Goal: Information Seeking & Learning: Check status

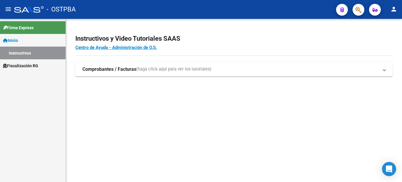
click at [28, 67] on span "Fiscalización RG" at bounding box center [20, 65] width 35 height 6
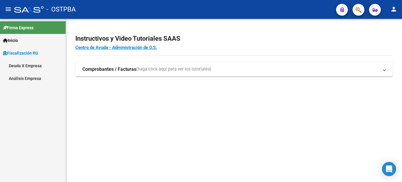
click at [28, 78] on mat-nav-list "Deuda X Empresa Análisis Empresa" at bounding box center [33, 71] width 66 height 25
click at [25, 66] on link "Deuda X Empresa" at bounding box center [33, 65] width 66 height 13
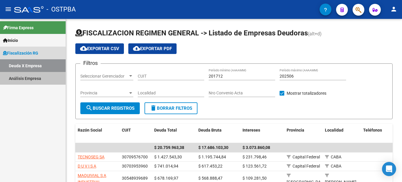
click at [33, 77] on link "Análisis Empresa" at bounding box center [33, 78] width 66 height 13
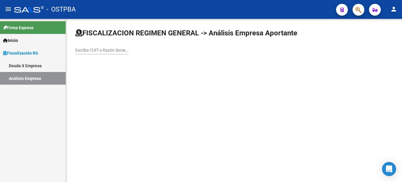
click at [118, 54] on div "Escriba CUIT o Razón Social para buscar" at bounding box center [101, 48] width 53 height 12
click at [117, 51] on input "Escriba CUIT o Razón Social para buscar" at bounding box center [101, 50] width 53 height 5
paste input "30-70946346-9"
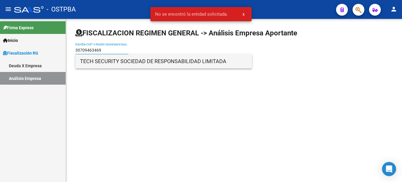
type input "30709463469"
click at [124, 61] on span "TECH SECURITY SOCIEDAD DE RESPONSABILIDAD LIMITADA" at bounding box center [163, 61] width 167 height 14
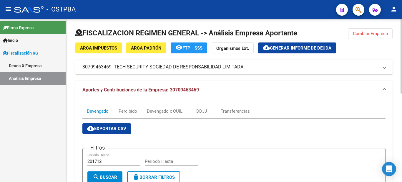
click at [99, 66] on mat-panel-title "30709463469 - TECH SECURITY SOCIEDAD DE RESPONSABILIDAD LIMITADA" at bounding box center [230, 67] width 296 height 6
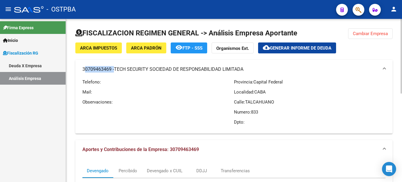
click at [99, 66] on mat-panel-title "30709463469 - TECH SECURITY SOCIEDAD DE RESPONSABILIDAD LIMITADA" at bounding box center [230, 69] width 296 height 6
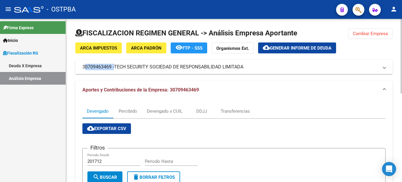
copy mat-panel-title "30709463469"
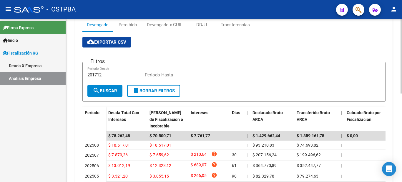
scroll to position [16, 0]
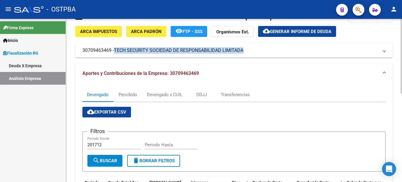
drag, startPoint x: 116, startPoint y: 51, endPoint x: 244, endPoint y: 53, distance: 128.3
click at [243, 53] on span "TECH SECURITY SOCIEDAD DE RESPONSABILIDAD LIMITADA" at bounding box center [178, 50] width 129 height 6
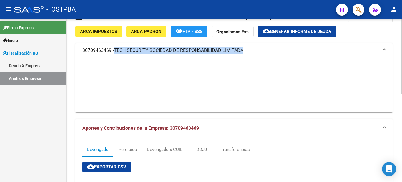
copy span "TECH SECURITY SOCIEDAD DE RESPONSABILIDAD LIMITADA"
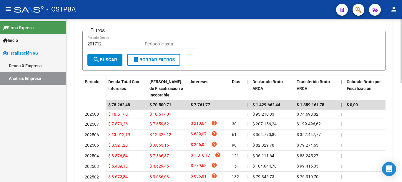
scroll to position [0, 0]
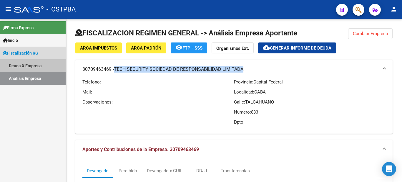
click at [31, 65] on link "Deuda X Empresa" at bounding box center [33, 65] width 66 height 13
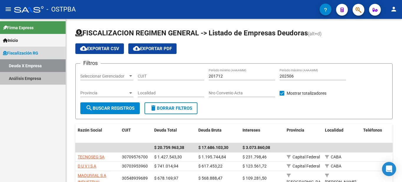
click at [28, 78] on link "Análisis Empresa" at bounding box center [33, 78] width 66 height 13
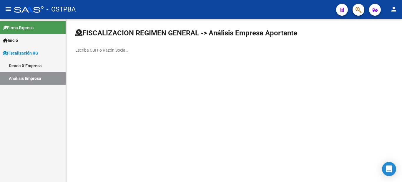
click at [107, 47] on div "Escriba CUIT o Razón Social para buscar" at bounding box center [101, 48] width 53 height 12
paste input "30-71063652-0"
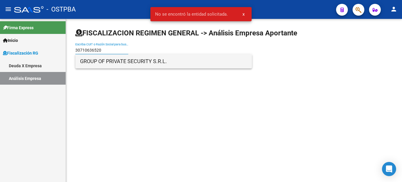
type input "30710636520"
click at [134, 63] on span "GROUP OF PRIVATE SECURITY S.R.L." at bounding box center [163, 61] width 167 height 14
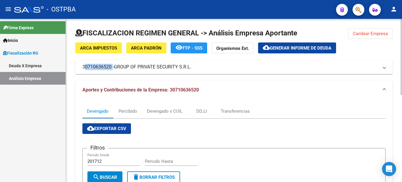
drag, startPoint x: 111, startPoint y: 66, endPoint x: 81, endPoint y: 67, distance: 29.8
click at [81, 67] on mat-expansion-panel-header "30710636520 - GROUP OF PRIVATE SECURITY S.R.L." at bounding box center [233, 67] width 317 height 14
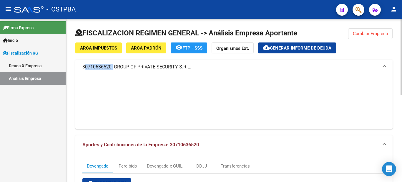
copy mat-panel-title "30710636520"
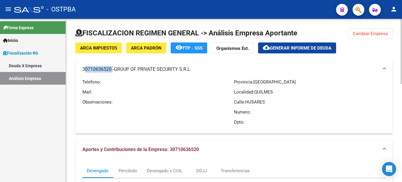
drag, startPoint x: 197, startPoint y: 69, endPoint x: 191, endPoint y: 75, distance: 8.9
click at [192, 71] on mat-panel-title "30710636520 - GROUP OF PRIVATE SECURITY S.R.L." at bounding box center [230, 69] width 296 height 6
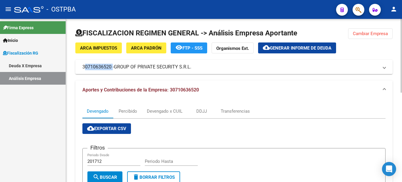
copy mat-panel-title "30710636520 - GROUP OF PRIVATE SECURITY S.R.L."
click at [35, 63] on link "Deuda X Empresa" at bounding box center [33, 65] width 66 height 13
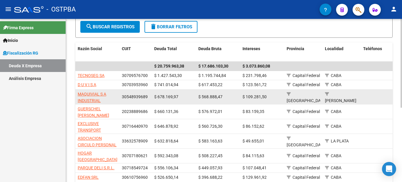
scroll to position [118, 0]
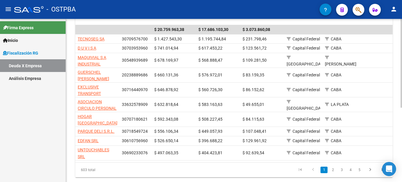
click at [330, 173] on link "2" at bounding box center [332, 169] width 7 height 6
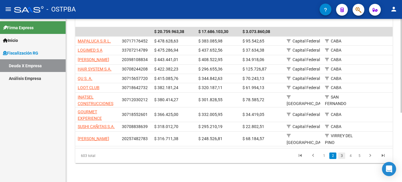
click at [341, 157] on link "3" at bounding box center [341, 155] width 7 height 6
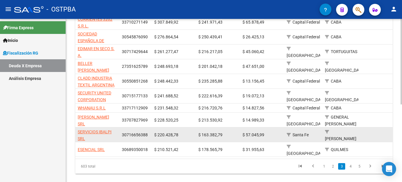
scroll to position [147, 0]
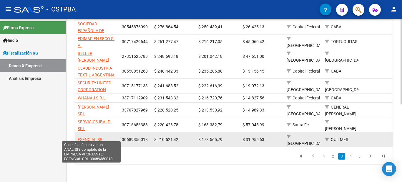
click at [97, 137] on span "ESENCIAL SRL" at bounding box center [91, 139] width 27 height 5
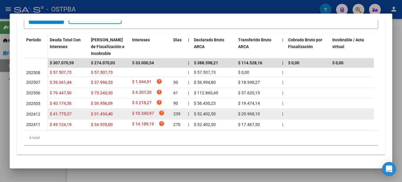
scroll to position [0, 0]
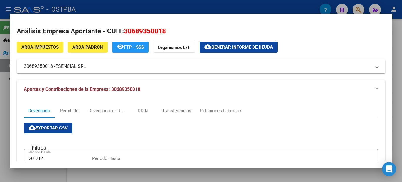
click at [86, 68] on mat-panel-title "30689350018 - ESENCIAL SRL" at bounding box center [197, 66] width 347 height 7
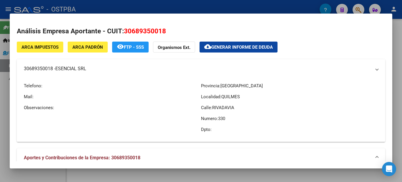
copy mat-panel-title "30689350018 - ESENCIAL SRL"
drag, startPoint x: 53, startPoint y: 70, endPoint x: 21, endPoint y: 70, distance: 31.8
click at [21, 70] on mat-expansion-panel-header "30689350018 - ESENCIAL SRL" at bounding box center [201, 68] width 368 height 19
copy mat-panel-title "30689350018"
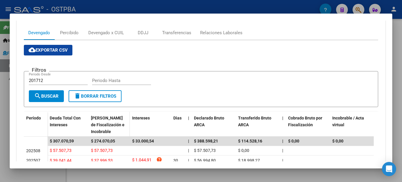
scroll to position [88, 0]
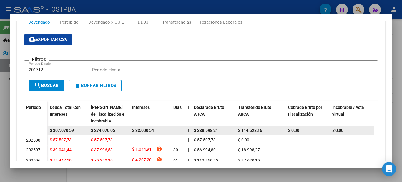
drag, startPoint x: 73, startPoint y: 131, endPoint x: 54, endPoint y: 132, distance: 19.2
click at [54, 132] on div "$ 307.070,59" at bounding box center [68, 130] width 36 height 7
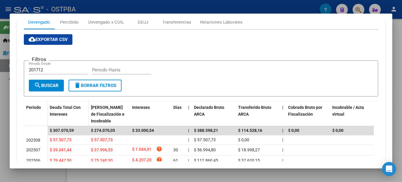
copy span "307.070,59"
click at [402, 46] on div at bounding box center [201, 91] width 402 height 182
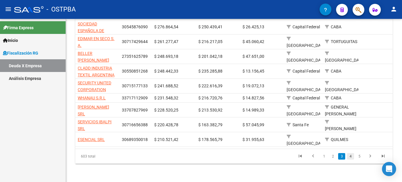
click at [351, 158] on link "4" at bounding box center [350, 156] width 7 height 6
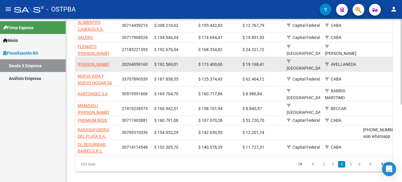
scroll to position [147, 0]
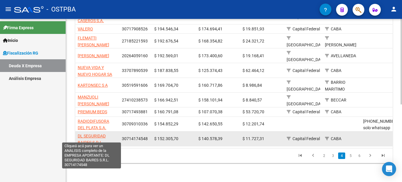
click at [97, 133] on span "DL SEGURIDAD BAIRES S.R.L." at bounding box center [92, 138] width 28 height 11
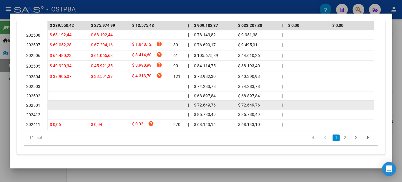
scroll to position [199, 0]
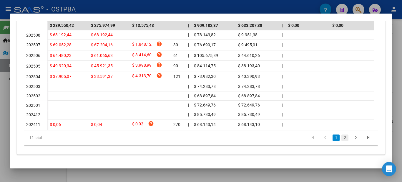
click at [342, 140] on link "2" at bounding box center [344, 137] width 7 height 6
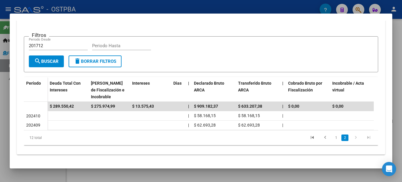
scroll to position [117, 0]
click at [332, 137] on link "1" at bounding box center [335, 137] width 7 height 6
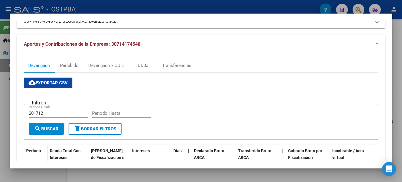
scroll to position [0, 0]
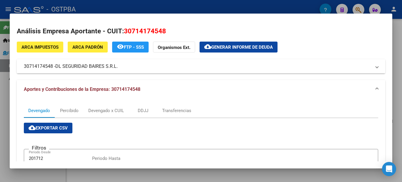
click at [42, 69] on mat-panel-title "30714174548 - DL SEGURIDAD BAIRES S.R.L." at bounding box center [197, 66] width 347 height 7
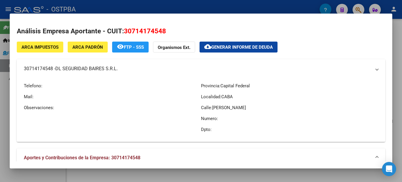
click at [41, 68] on mat-panel-title "30714174548 - DL SEGURIDAD BAIRES S.R.L." at bounding box center [197, 68] width 347 height 7
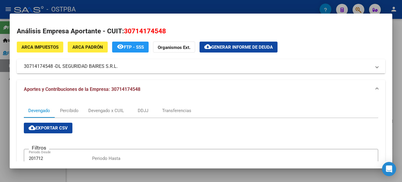
copy mat-panel-title "30714174548"
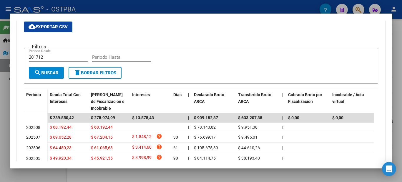
scroll to position [59, 0]
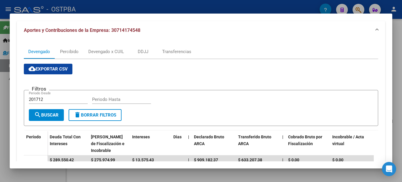
click at [395, 46] on div at bounding box center [201, 91] width 402 height 182
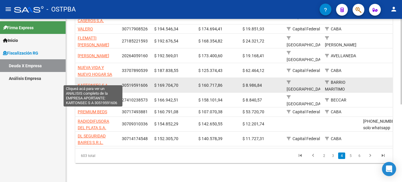
click at [100, 83] on span "KARTONSEC S A" at bounding box center [93, 85] width 30 height 5
type textarea "30519591606"
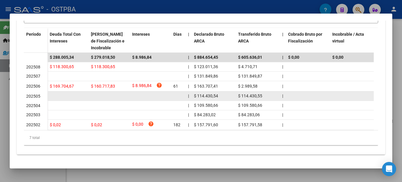
scroll to position [166, 0]
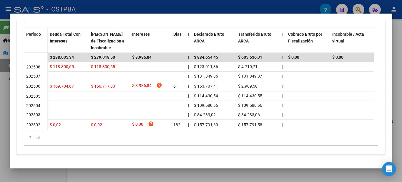
click at [401, 119] on div at bounding box center [201, 91] width 402 height 182
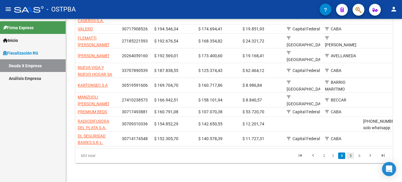
click at [348, 158] on link "5" at bounding box center [350, 155] width 7 height 6
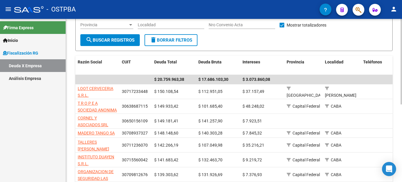
scroll to position [147, 0]
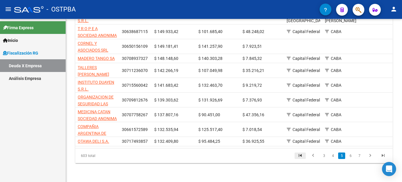
click at [298, 155] on icon "go to first page" at bounding box center [300, 155] width 8 height 7
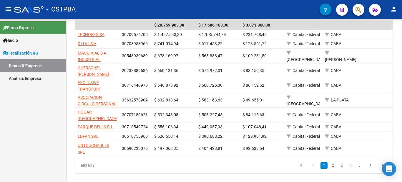
scroll to position [48, 0]
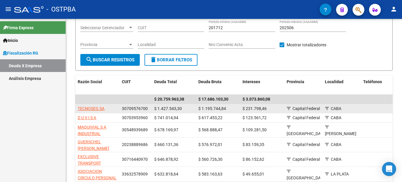
click at [144, 107] on span "30709576700" at bounding box center [135, 108] width 26 height 5
copy span "30709576700"
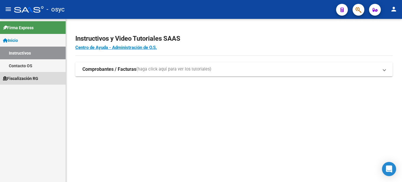
click at [30, 81] on span "Fiscalización RG" at bounding box center [20, 78] width 35 height 6
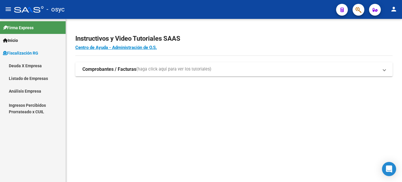
click at [35, 92] on link "Análisis Empresa" at bounding box center [33, 90] width 66 height 13
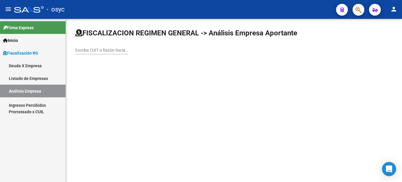
click at [105, 47] on div "Escriba CUIT o Razón Social para buscar" at bounding box center [101, 48] width 53 height 12
paste input "30709463469"
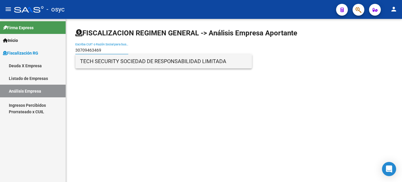
type input "30709463469"
click at [107, 59] on span "TECH SECURITY SOCIEDAD DE RESPONSABILIDAD LIMITADA" at bounding box center [163, 61] width 167 height 14
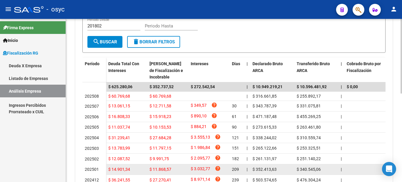
scroll to position [193, 0]
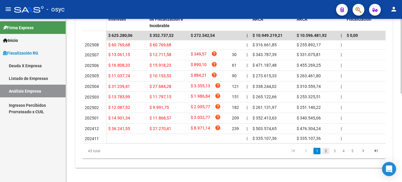
click at [327, 149] on link "2" at bounding box center [325, 150] width 7 height 6
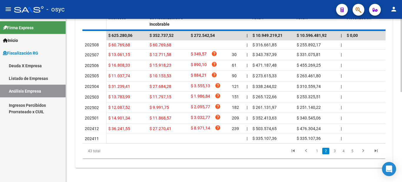
scroll to position [192, 0]
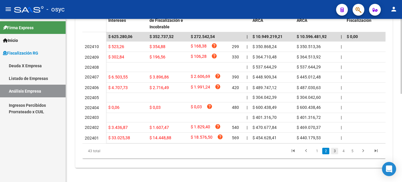
click at [333, 151] on link "3" at bounding box center [334, 150] width 7 height 6
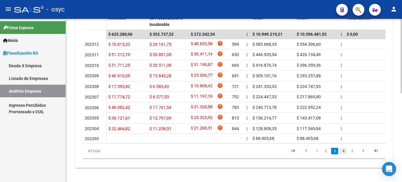
click at [342, 153] on link "4" at bounding box center [343, 150] width 7 height 6
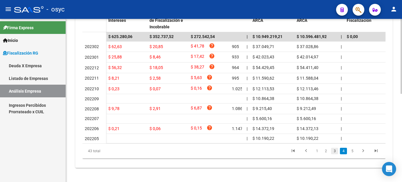
click at [336, 151] on link "3" at bounding box center [334, 150] width 7 height 6
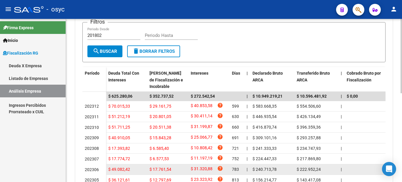
scroll to position [15, 0]
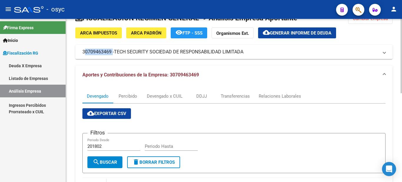
drag, startPoint x: 109, startPoint y: 53, endPoint x: 83, endPoint y: 53, distance: 26.5
click at [83, 53] on mat-panel-title "30709463469 - TECH SECURITY SOCIEDAD DE RESPONSABILIDAD LIMITADA" at bounding box center [230, 52] width 296 height 6
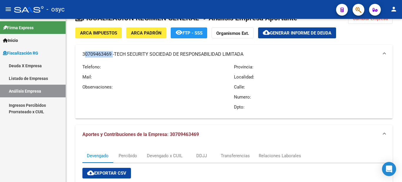
copy mat-panel-title "30709463469"
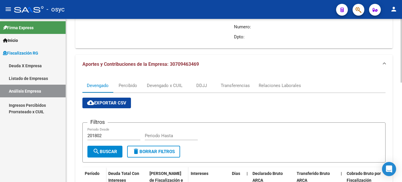
scroll to position [133, 0]
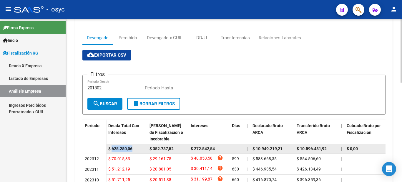
drag, startPoint x: 135, startPoint y: 147, endPoint x: 112, endPoint y: 148, distance: 23.3
click at [112, 148] on div "$ 625.280,06" at bounding box center [126, 148] width 36 height 7
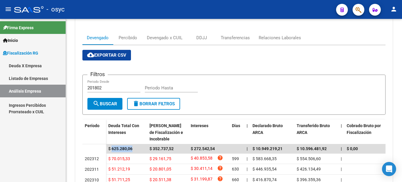
copy span "625.280,06"
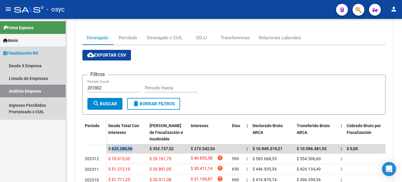
click at [17, 91] on link "Análisis Empresa" at bounding box center [33, 90] width 66 height 13
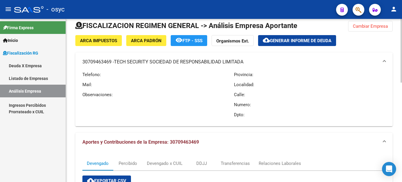
scroll to position [0, 0]
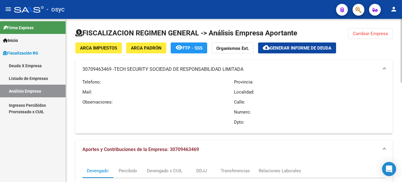
click at [372, 34] on span "Cambiar Empresa" at bounding box center [370, 33] width 35 height 5
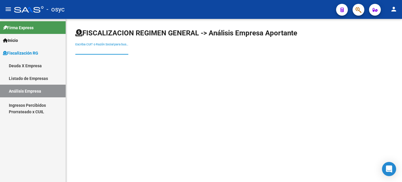
click at [98, 50] on input "Escriba CUIT o Razón Social para buscar" at bounding box center [101, 50] width 53 height 5
paste input "30710636520"
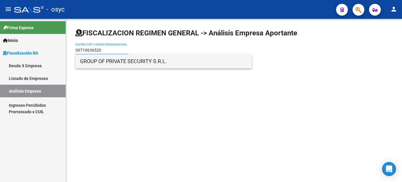
type input "30710636520"
click at [120, 64] on span "GROUP OF PRIVATE SECURITY S.R.L." at bounding box center [163, 61] width 167 height 14
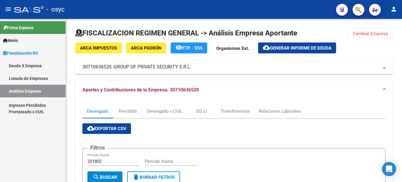
click at [21, 60] on link "Deuda X Empresa" at bounding box center [33, 65] width 66 height 13
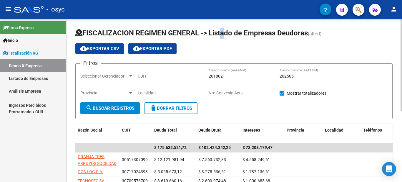
click at [215, 33] on span "FISCALIZACION REGIMEN GENERAL -> Listado de Empresas Deudoras" at bounding box center [191, 33] width 232 height 8
drag, startPoint x: 211, startPoint y: 32, endPoint x: 309, endPoint y: 31, distance: 97.4
click at [308, 31] on span "FISCALIZACION REGIMEN GENERAL -> Listado de Empresas Deudoras" at bounding box center [191, 33] width 232 height 8
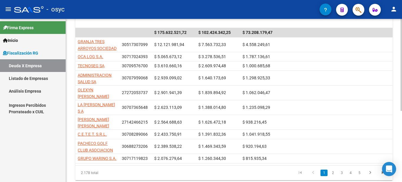
scroll to position [118, 0]
